Goal: Task Accomplishment & Management: Manage account settings

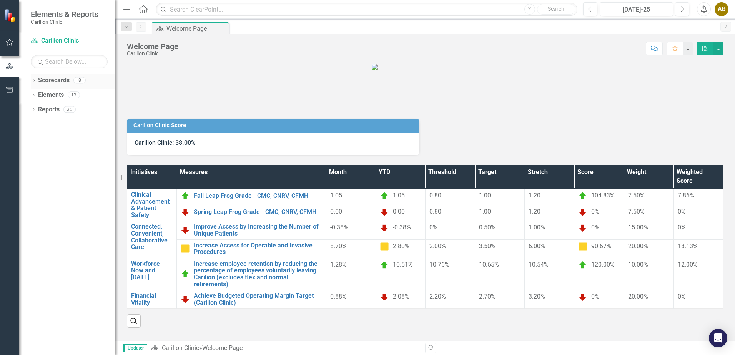
click at [34, 81] on icon "Dropdown" at bounding box center [33, 81] width 5 height 4
click at [40, 94] on icon "Dropdown" at bounding box center [38, 94] width 6 height 5
click at [48, 110] on icon "Dropdown" at bounding box center [45, 109] width 6 height 5
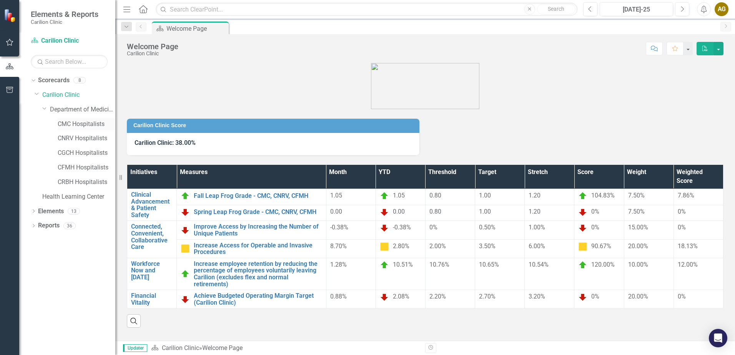
click at [73, 124] on link "CMC Hospitalists" at bounding box center [87, 124] width 58 height 9
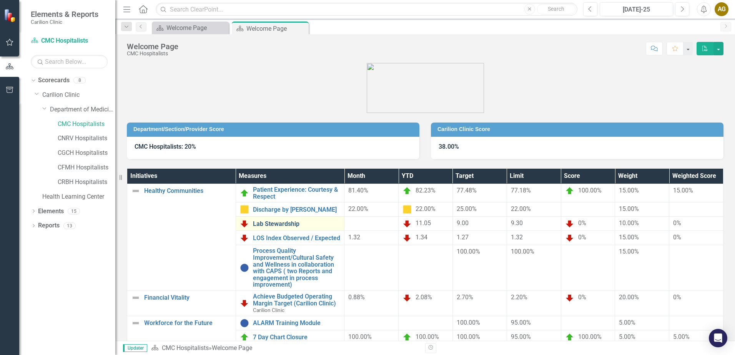
click at [262, 225] on link "Lab Stewardship" at bounding box center [297, 224] width 88 height 7
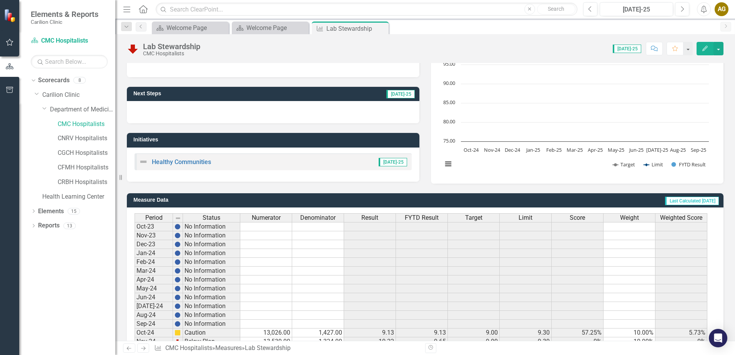
scroll to position [182, 0]
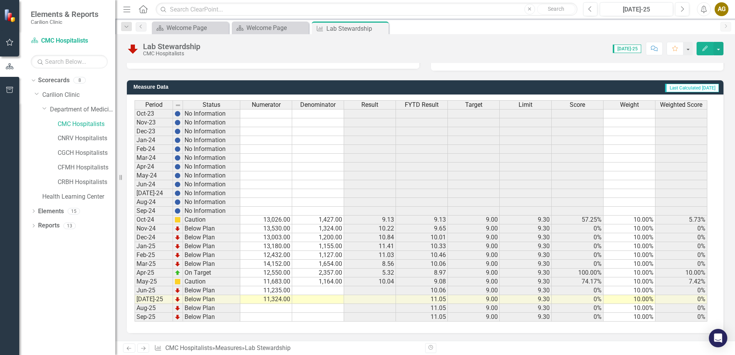
click at [339, 290] on td at bounding box center [318, 290] width 52 height 9
click at [312, 299] on td at bounding box center [318, 299] width 52 height 9
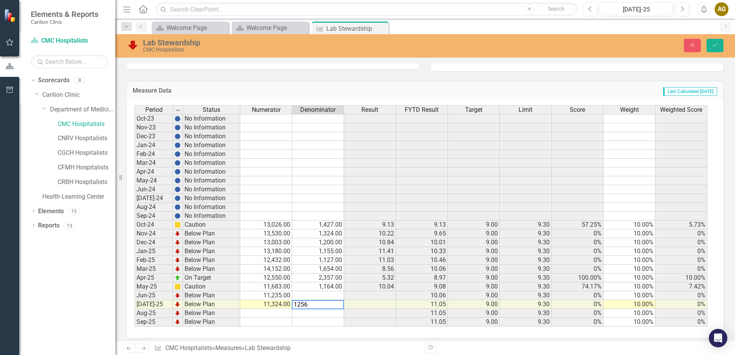
type textarea "1256"
click at [308, 296] on td at bounding box center [318, 295] width 52 height 9
type textarea "1256"
click at [720, 46] on button "Save" at bounding box center [714, 45] width 17 height 13
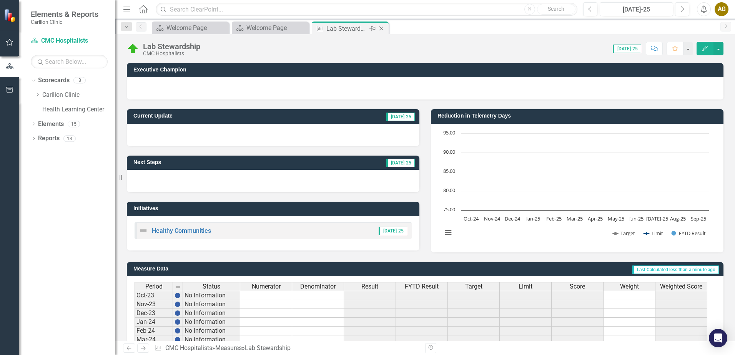
click at [380, 29] on icon "Close" at bounding box center [381, 28] width 8 height 6
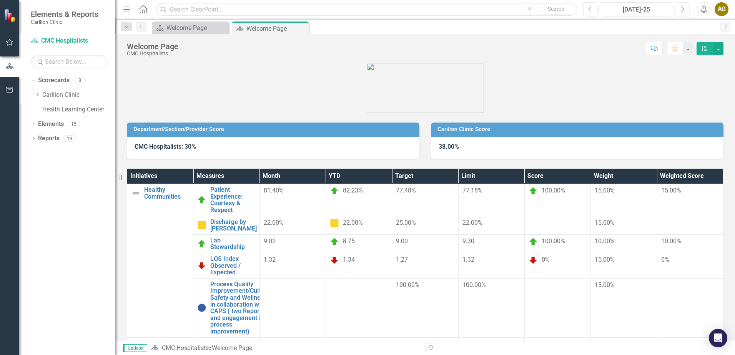
scroll to position [36, 0]
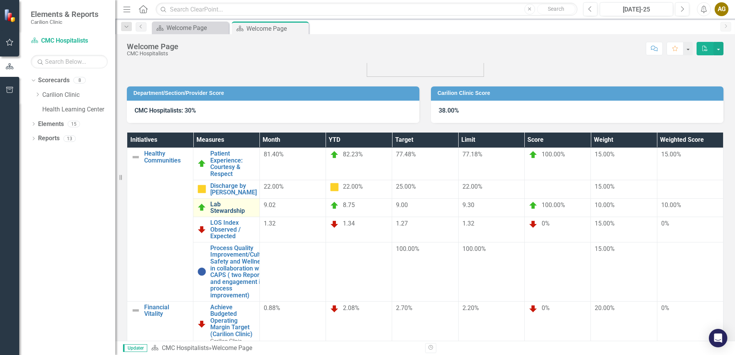
click at [255, 201] on link "Lab Stewardship" at bounding box center [232, 207] width 45 height 13
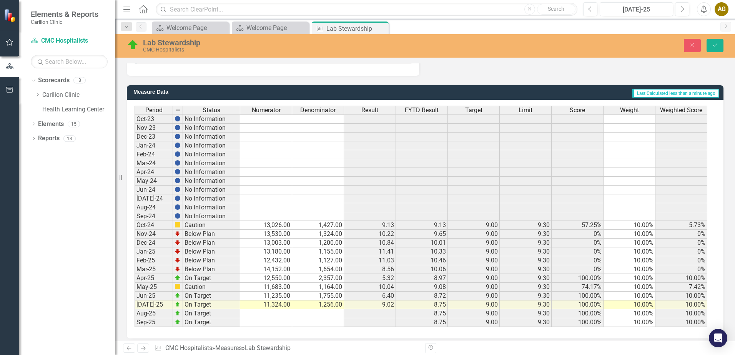
scroll to position [353, 0]
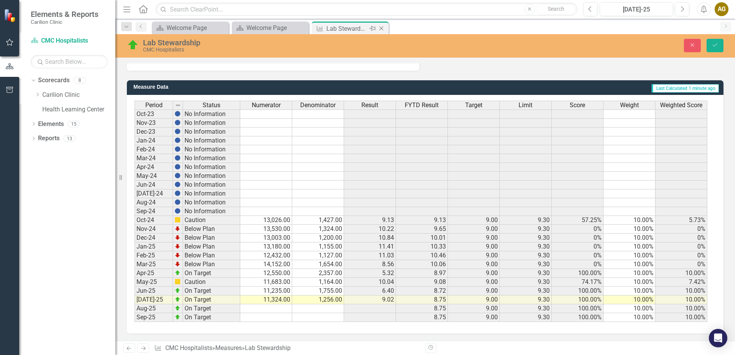
click at [383, 27] on icon "Close" at bounding box center [381, 28] width 8 height 6
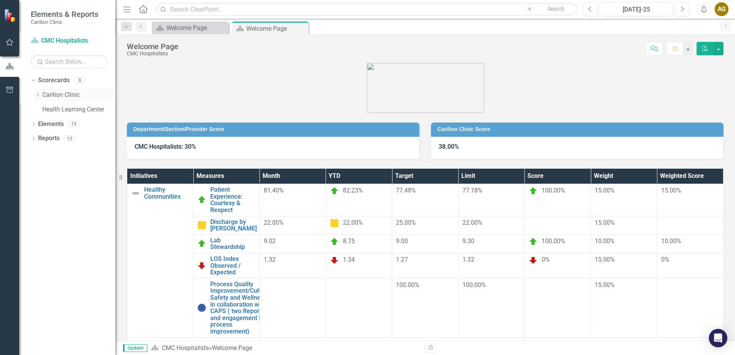
click at [37, 93] on icon at bounding box center [38, 95] width 2 height 4
click at [41, 109] on div "Dropdown Department of Medicine" at bounding box center [75, 110] width 81 height 15
click at [42, 109] on div "Dropdown Department of Medicine" at bounding box center [75, 110] width 81 height 15
click at [45, 110] on icon "Dropdown" at bounding box center [45, 109] width 6 height 5
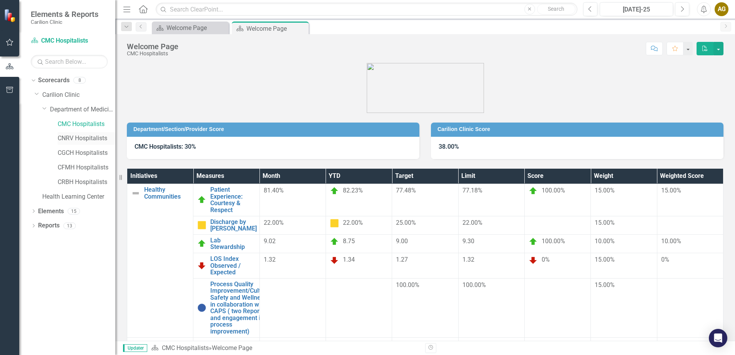
click at [62, 138] on link "CNRV Hospitalists" at bounding box center [87, 138] width 58 height 9
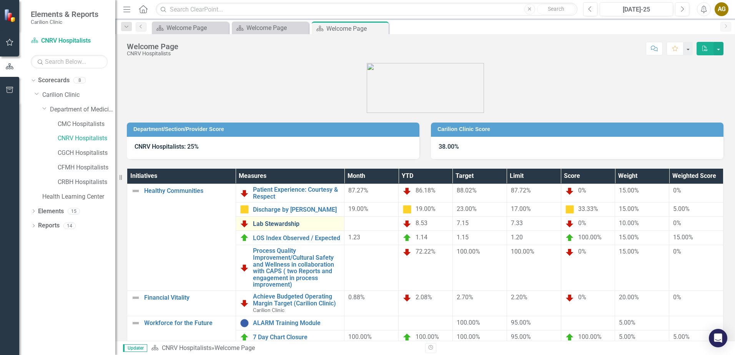
click at [292, 227] on link "Lab Stewardship" at bounding box center [297, 224] width 88 height 7
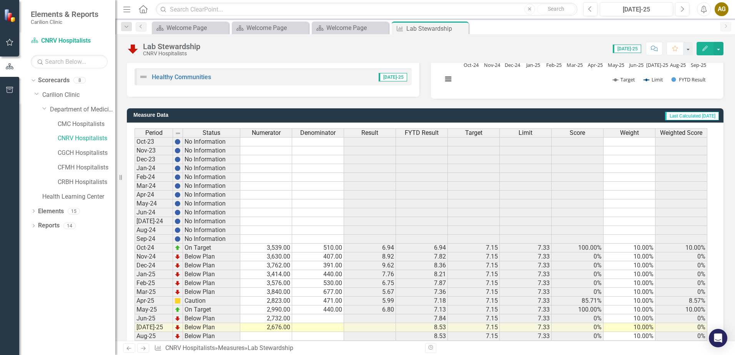
scroll to position [182, 0]
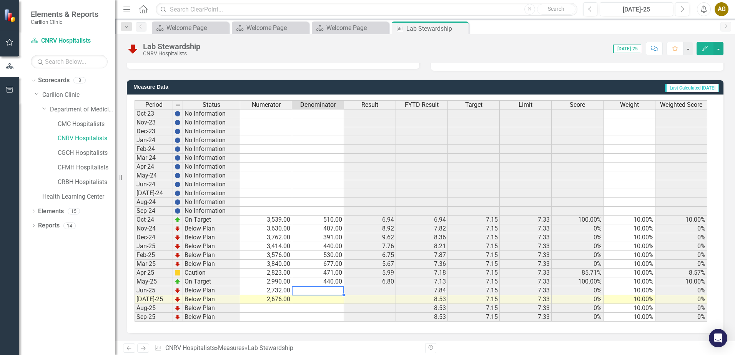
click at [319, 289] on td at bounding box center [318, 290] width 52 height 9
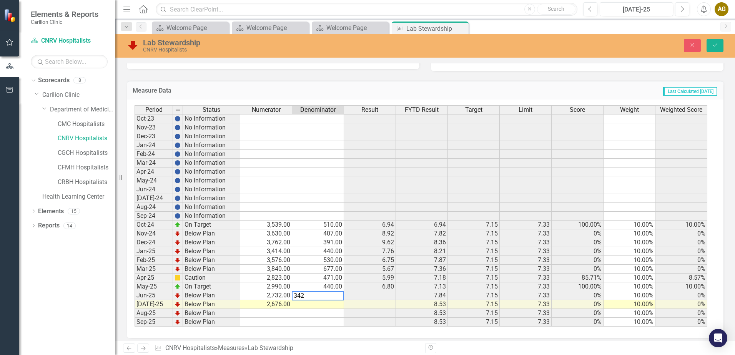
click at [302, 303] on td at bounding box center [318, 304] width 52 height 9
type textarea "649"
click at [716, 42] on icon "Save" at bounding box center [714, 44] width 7 height 5
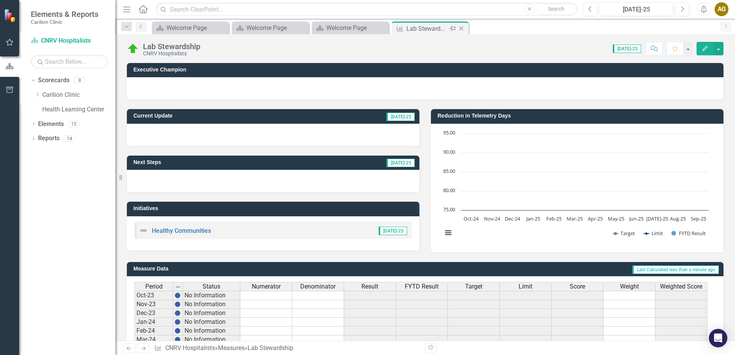
click at [460, 28] on icon "Close" at bounding box center [461, 28] width 8 height 6
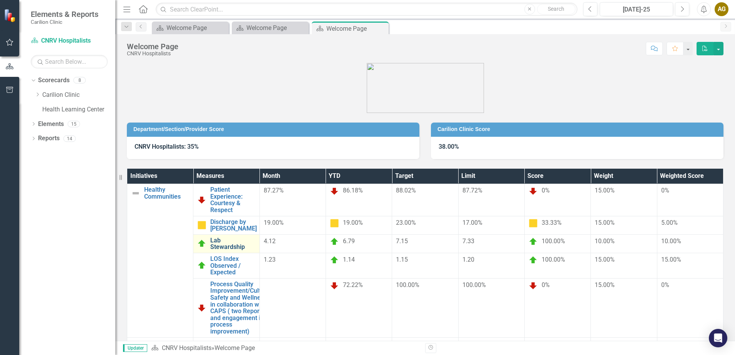
click at [255, 237] on link "Lab Stewardship" at bounding box center [232, 243] width 45 height 13
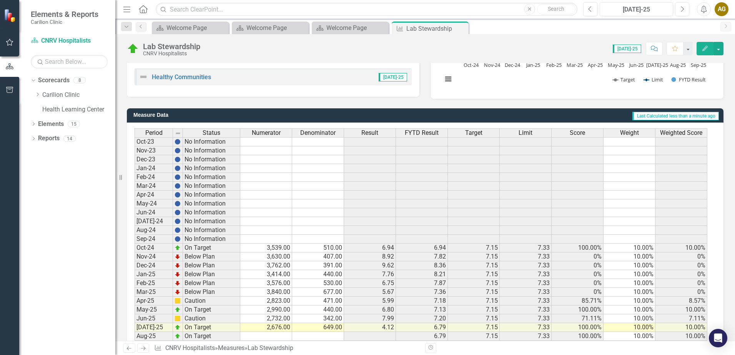
scroll to position [182, 0]
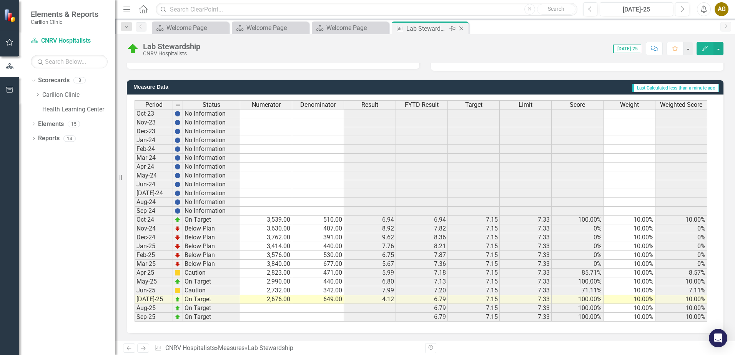
click at [464, 28] on icon "Close" at bounding box center [461, 28] width 8 height 6
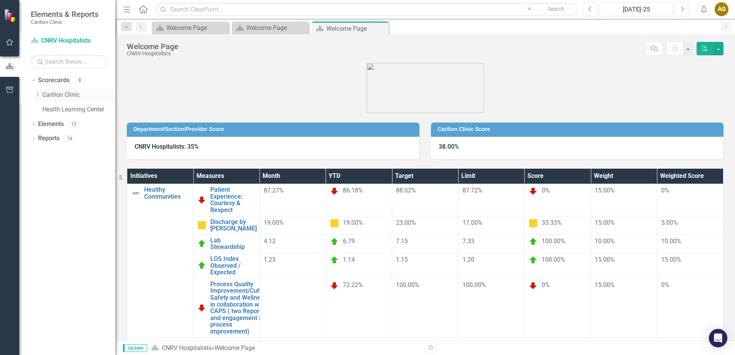
click at [35, 94] on icon "Dropdown" at bounding box center [38, 94] width 6 height 5
click at [44, 110] on icon "Dropdown" at bounding box center [45, 109] width 6 height 5
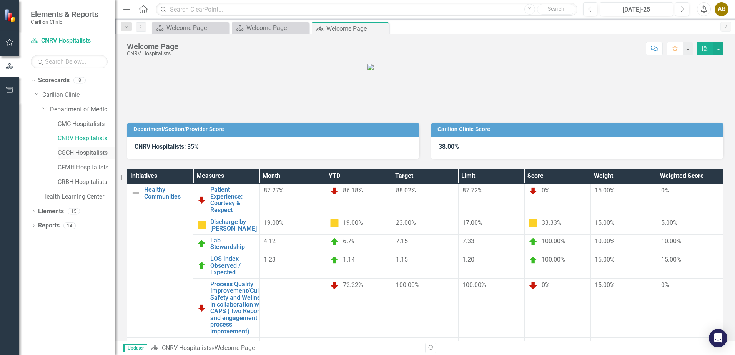
click at [60, 150] on link "CGCH Hospitalists" at bounding box center [87, 153] width 58 height 9
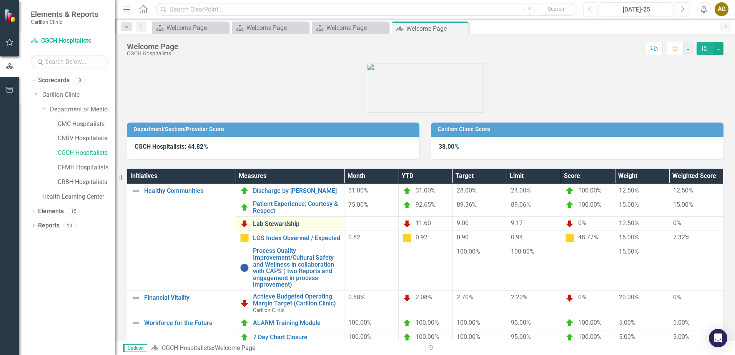
click at [270, 226] on link "Lab Stewardship" at bounding box center [297, 224] width 88 height 7
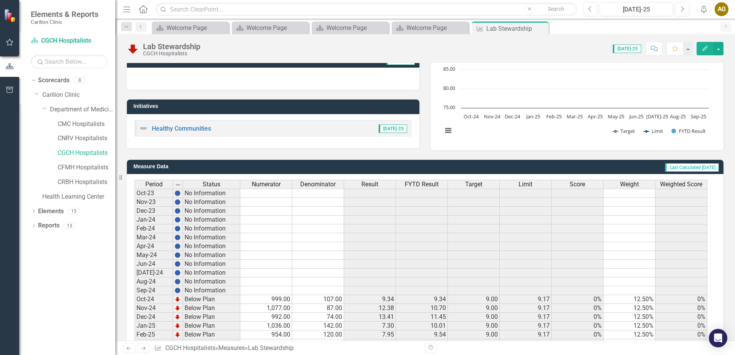
scroll to position [154, 0]
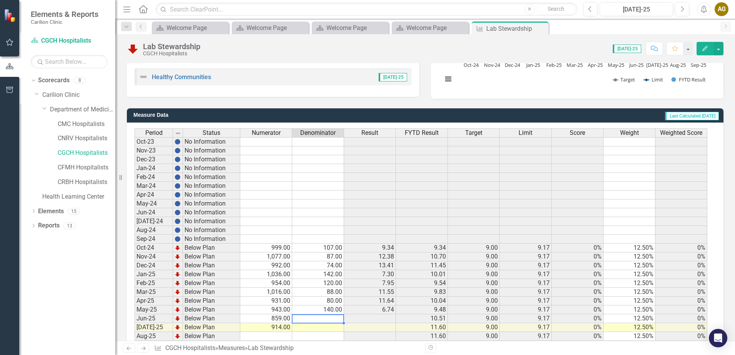
click at [315, 319] on td at bounding box center [318, 318] width 52 height 9
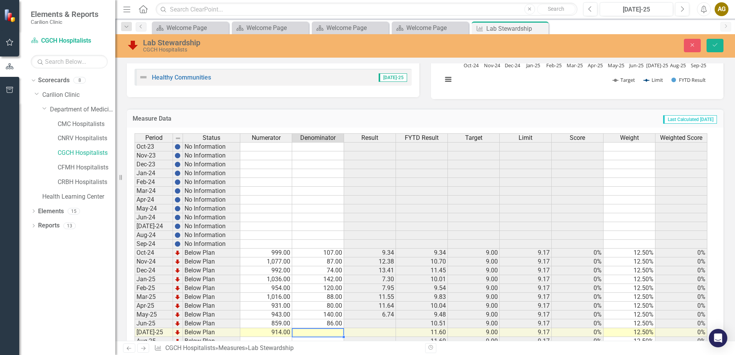
click at [317, 331] on td at bounding box center [318, 332] width 52 height 9
type textarea "122"
click at [134, 319] on div "Period Status Numerator Denominator Result FYTD Result Target Limit Score Weigh…" at bounding box center [134, 243] width 0 height 221
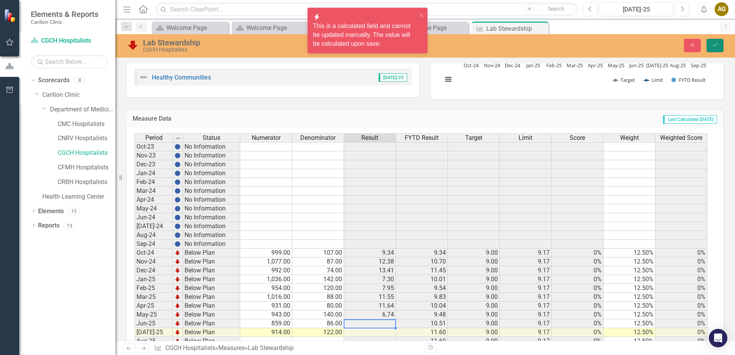
drag, startPoint x: 714, startPoint y: 44, endPoint x: 712, endPoint y: 48, distance: 5.2
click at [715, 44] on icon "Save" at bounding box center [714, 44] width 7 height 5
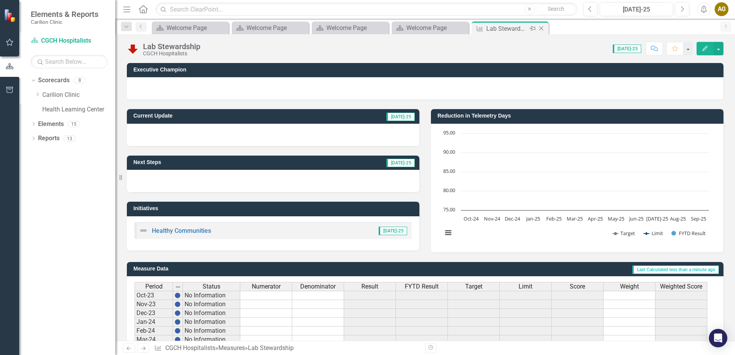
click at [541, 29] on icon at bounding box center [541, 29] width 4 height 4
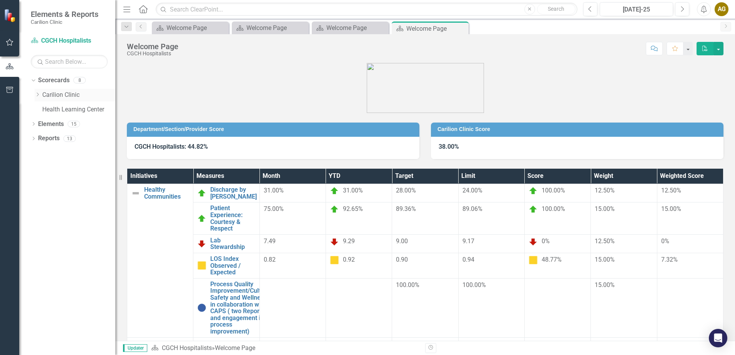
click at [38, 92] on div "Dropdown" at bounding box center [38, 95] width 6 height 7
click at [43, 110] on icon "Dropdown" at bounding box center [45, 109] width 6 height 5
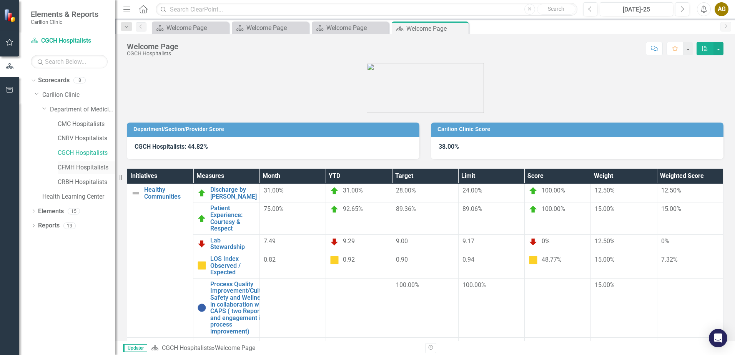
click at [72, 168] on link "CFMH Hospitalists" at bounding box center [87, 167] width 58 height 9
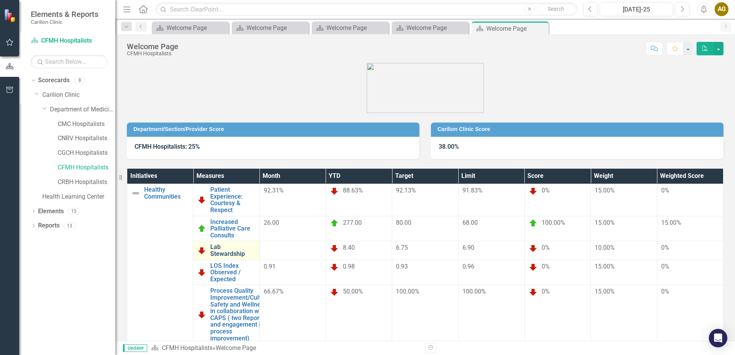
click at [255, 244] on link "Lab Stewardship" at bounding box center [232, 250] width 45 height 13
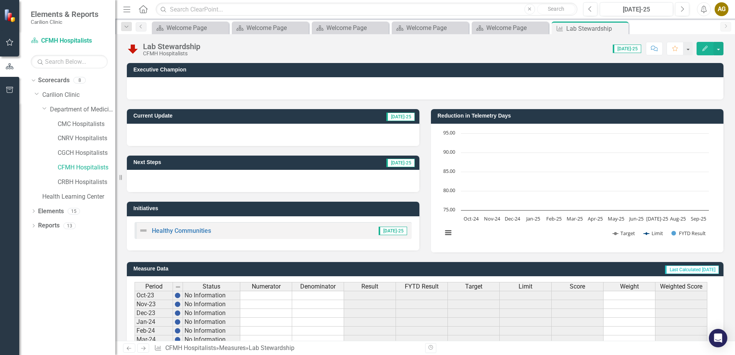
scroll to position [182, 0]
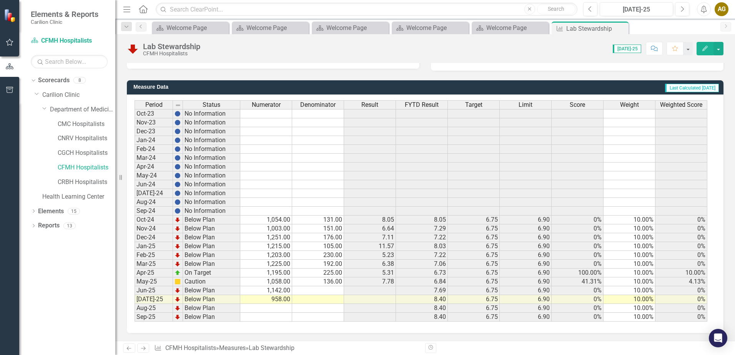
click at [315, 291] on td at bounding box center [318, 290] width 52 height 9
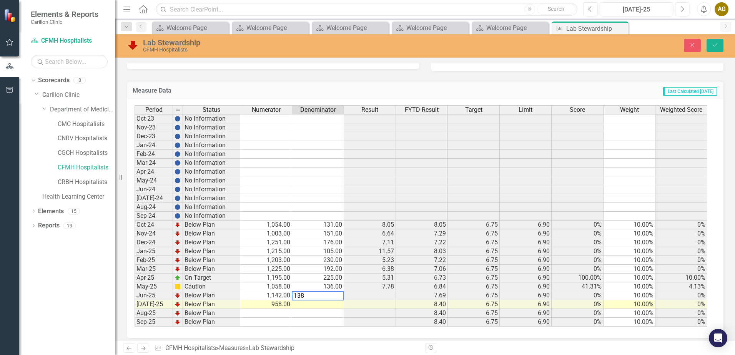
click at [319, 302] on td at bounding box center [318, 304] width 52 height 9
click at [330, 309] on div at bounding box center [318, 309] width 52 height 1
type textarea "160"
drag, startPoint x: 710, startPoint y: 42, endPoint x: 708, endPoint y: 48, distance: 6.4
click at [710, 42] on button "Save" at bounding box center [714, 45] width 17 height 13
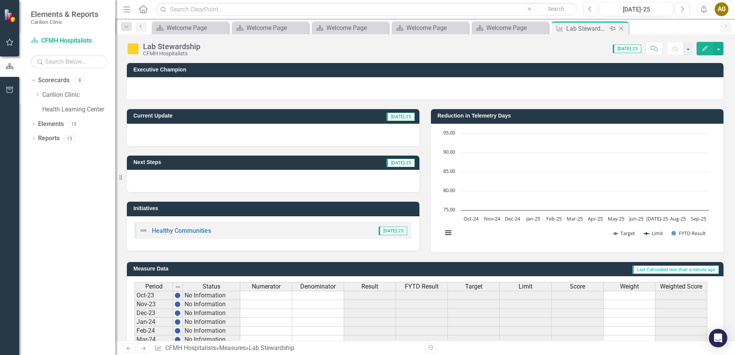
click at [620, 27] on icon "Close" at bounding box center [621, 28] width 8 height 6
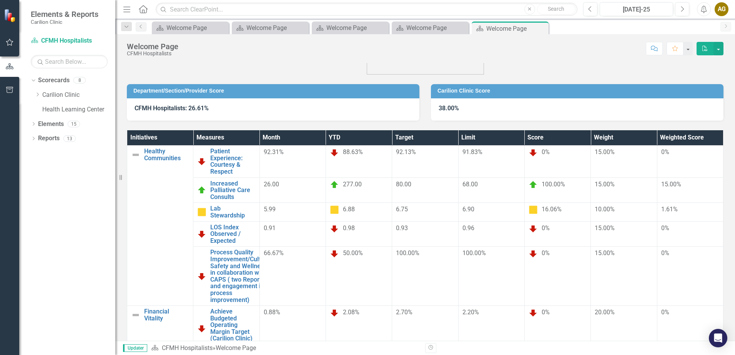
scroll to position [40, 0]
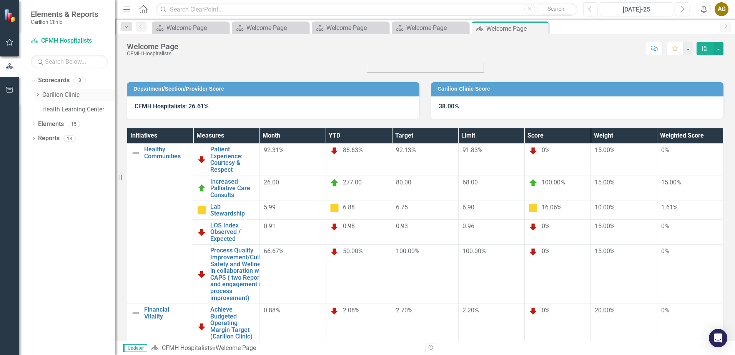
click at [40, 95] on icon "Dropdown" at bounding box center [38, 94] width 6 height 5
click at [39, 110] on div "Dropdown Department of Medicine" at bounding box center [75, 110] width 81 height 15
click at [43, 108] on icon "Dropdown" at bounding box center [45, 109] width 6 height 5
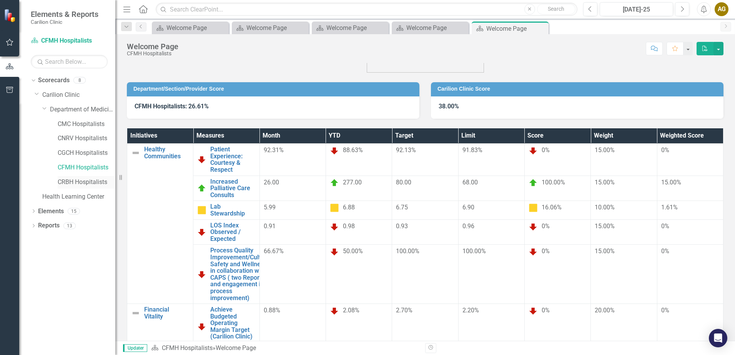
click at [80, 183] on link "CRBH Hospitalists" at bounding box center [87, 182] width 58 height 9
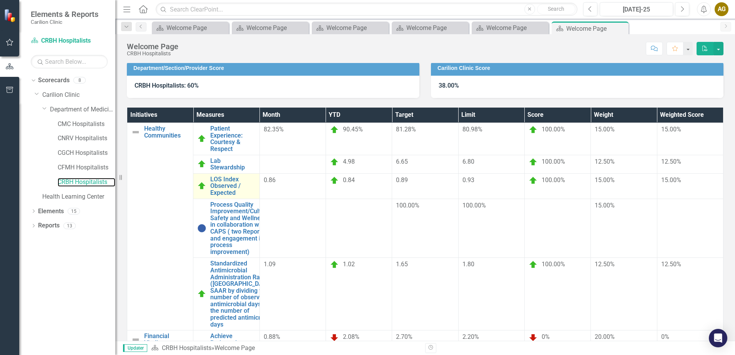
scroll to position [62, 0]
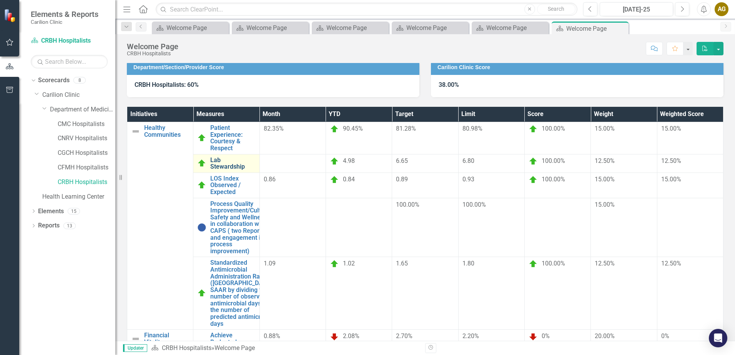
click at [255, 157] on link "Lab Stewardship" at bounding box center [232, 163] width 45 height 13
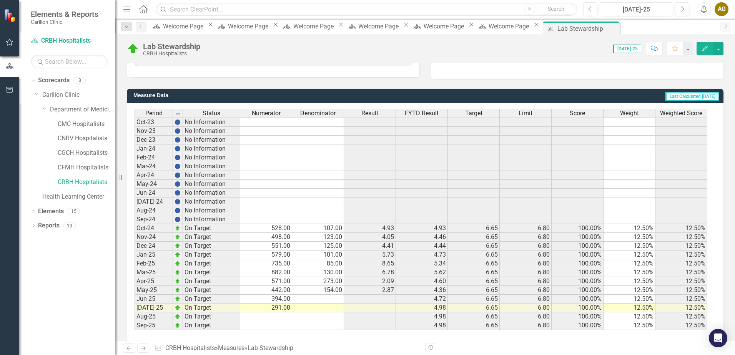
scroll to position [182, 0]
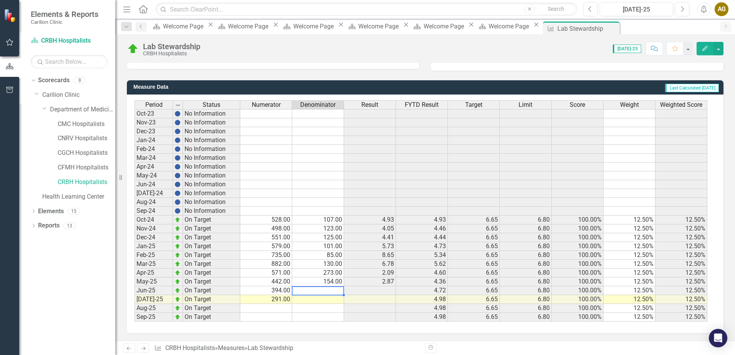
click at [318, 291] on td at bounding box center [318, 290] width 52 height 9
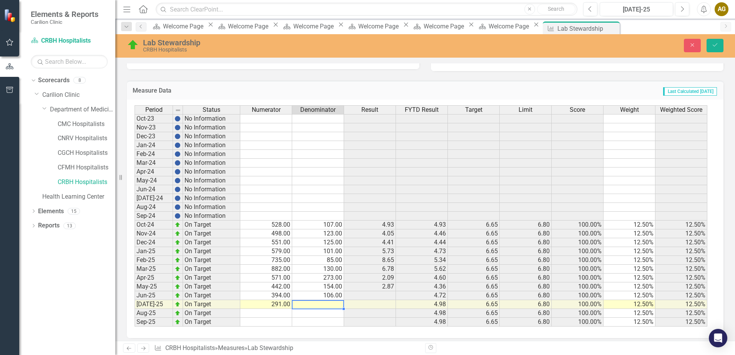
click at [316, 305] on td at bounding box center [318, 304] width 52 height 9
click at [314, 304] on td at bounding box center [318, 304] width 52 height 9
type textarea "1"
type textarea "157"
click at [722, 45] on button "Save" at bounding box center [714, 45] width 17 height 13
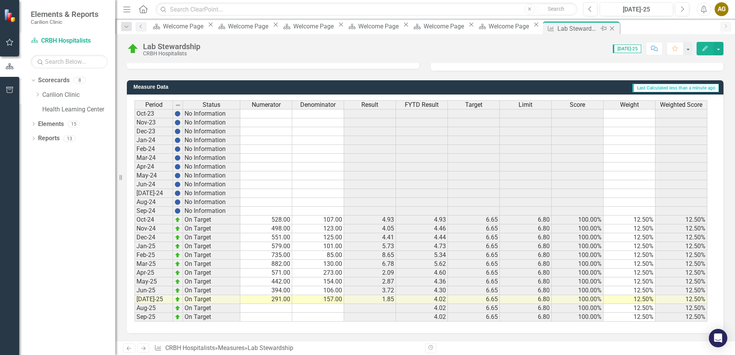
click at [616, 30] on icon "Close" at bounding box center [612, 28] width 8 height 6
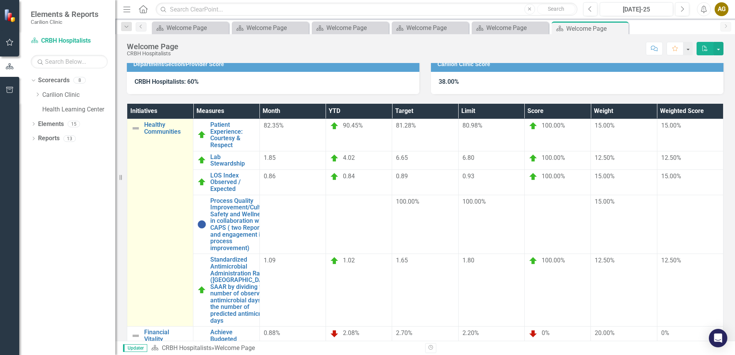
scroll to position [68, 0]
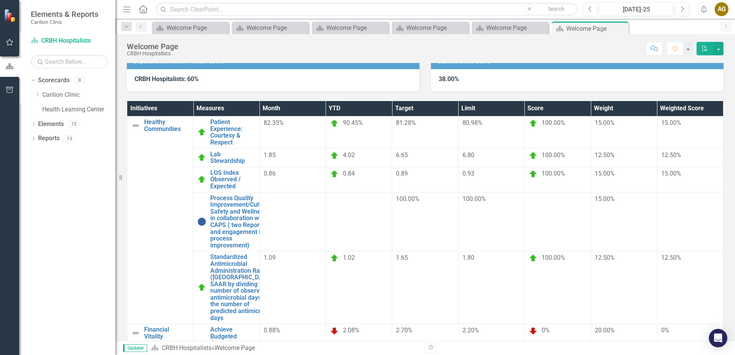
click at [325, 192] on td at bounding box center [292, 221] width 66 height 59
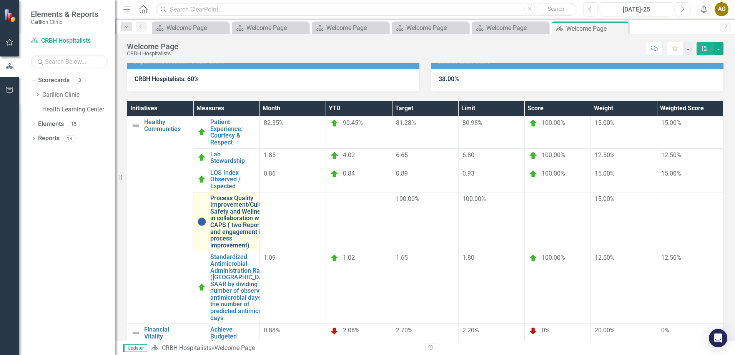
click at [262, 195] on link "Process Quality Improvement/Cultural Safety and Wellness in collaboration with …" at bounding box center [240, 222] width 61 height 54
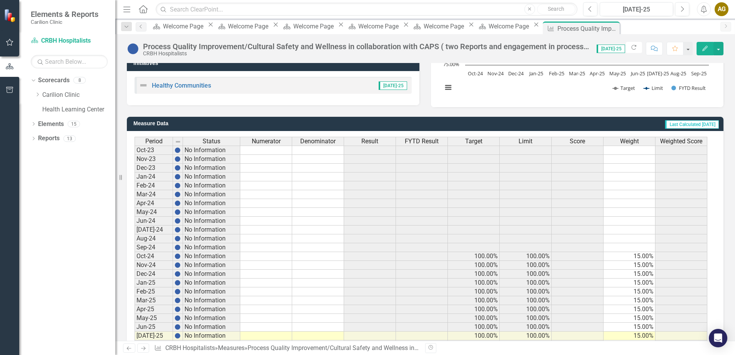
scroll to position [182, 0]
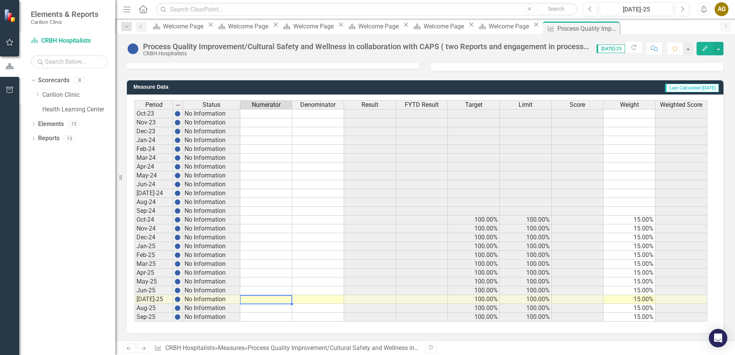
click at [272, 300] on td at bounding box center [266, 299] width 52 height 9
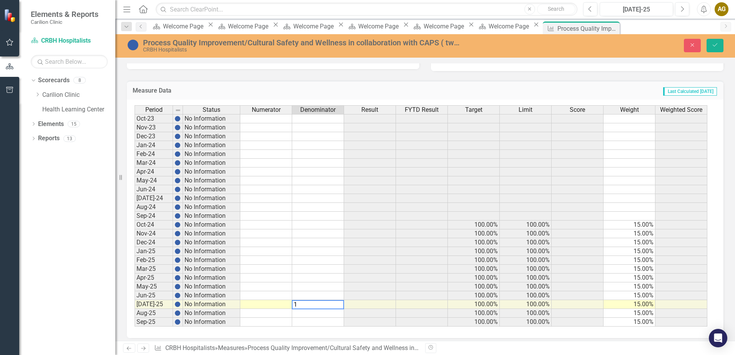
type textarea "10"
type textarea "8"
click at [716, 47] on icon "Save" at bounding box center [714, 44] width 7 height 5
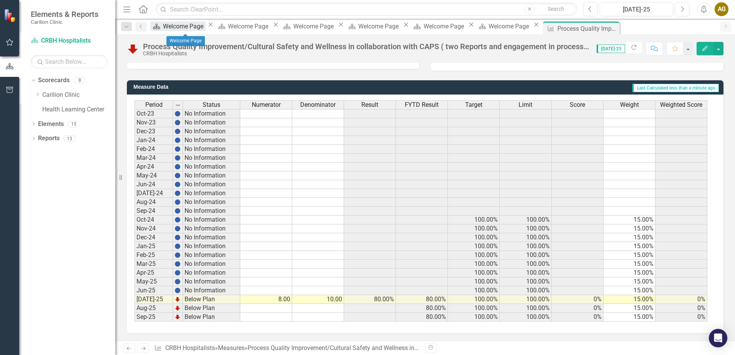
click at [169, 24] on div "Welcome Page" at bounding box center [184, 27] width 43 height 10
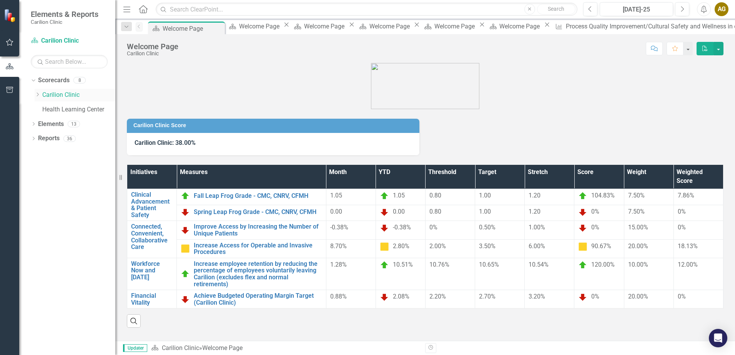
click at [38, 95] on icon "Dropdown" at bounding box center [38, 94] width 6 height 5
